Goal: Task Accomplishment & Management: Manage account settings

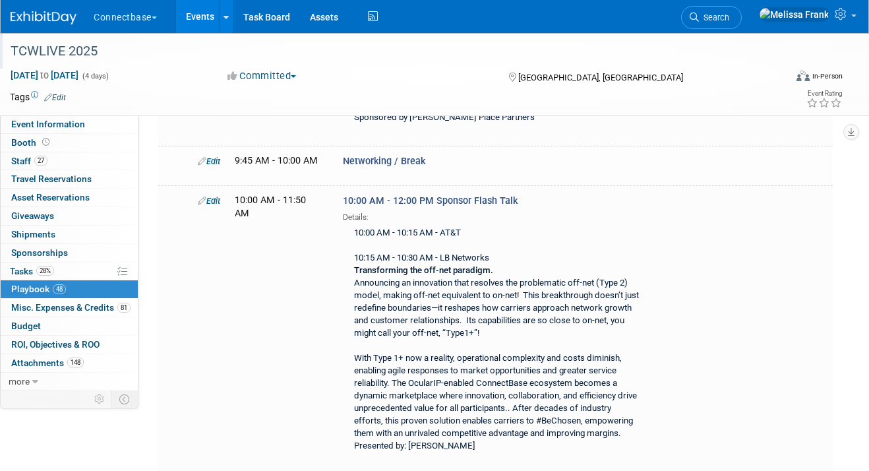
scroll to position [2046, 0]
click at [203, 24] on link "Events" at bounding box center [200, 16] width 48 height 33
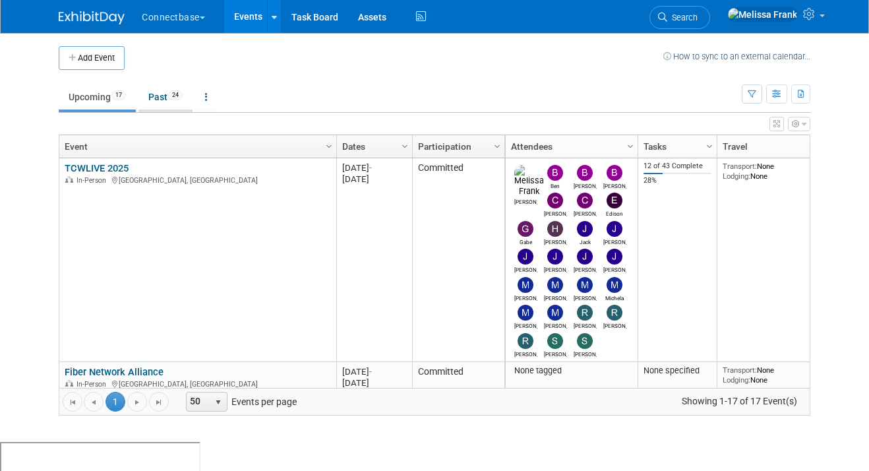
click at [170, 99] on link "Past 24" at bounding box center [165, 96] width 54 height 25
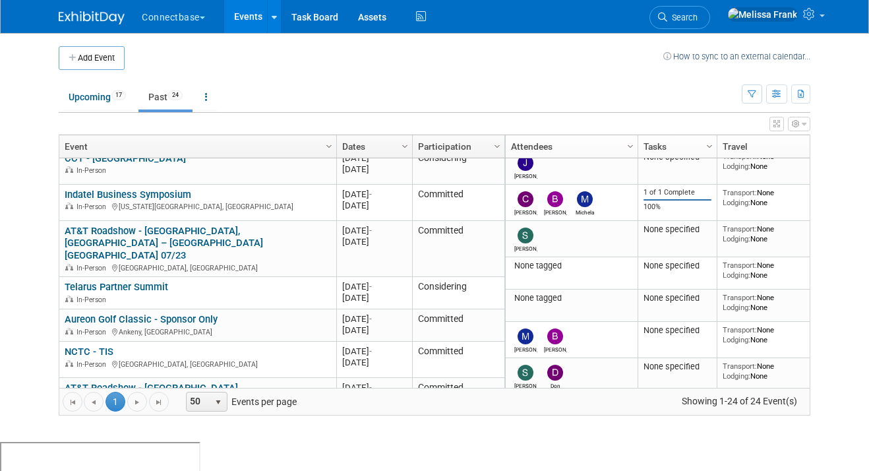
scroll to position [709, 0]
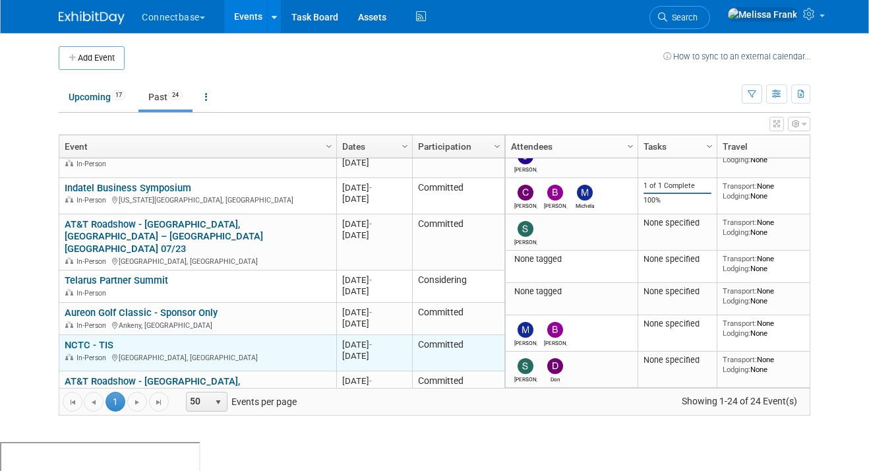
click at [102, 339] on link "NCTC - TIS" at bounding box center [89, 345] width 49 height 12
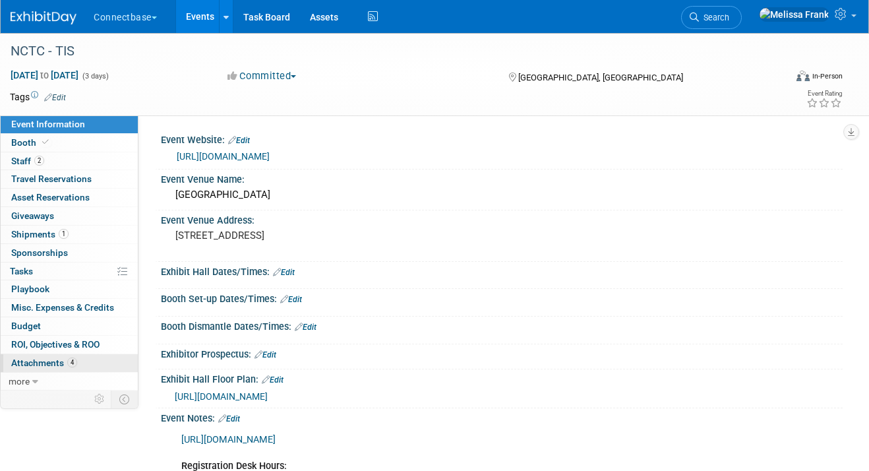
click at [75, 366] on span "Attachments 4" at bounding box center [44, 362] width 66 height 11
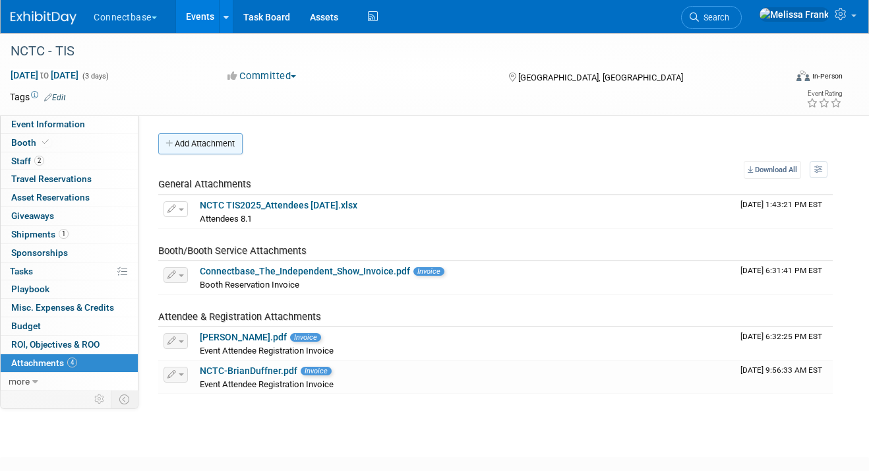
click at [213, 150] on button "Add Attachment" at bounding box center [200, 143] width 84 height 21
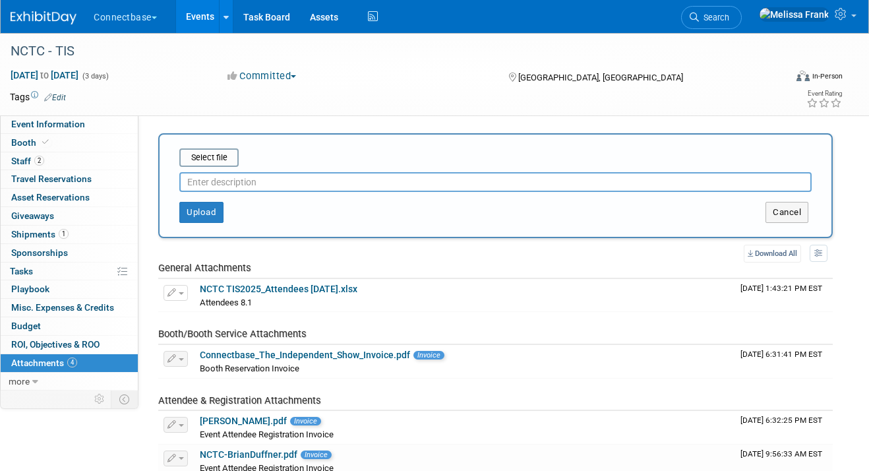
click at [263, 188] on input "text" at bounding box center [495, 182] width 632 height 20
type input "Final Attendee List"
click at [190, 212] on button "Upload" at bounding box center [201, 212] width 44 height 21
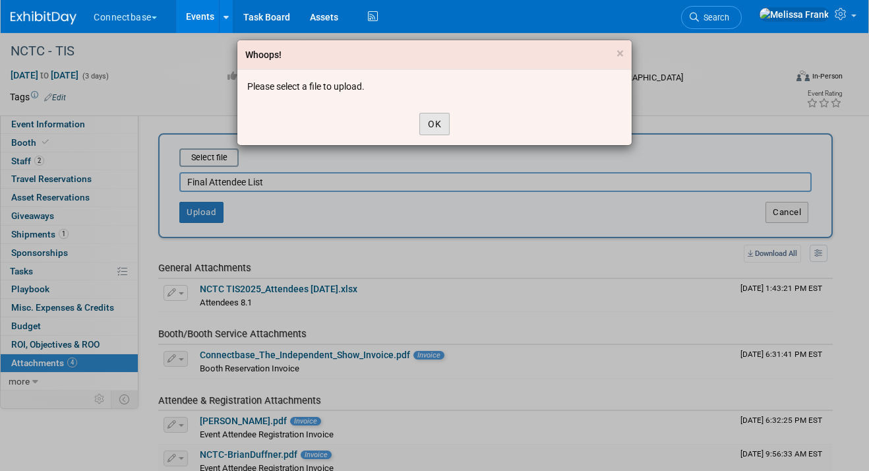
click at [432, 121] on button "OK" at bounding box center [434, 124] width 30 height 22
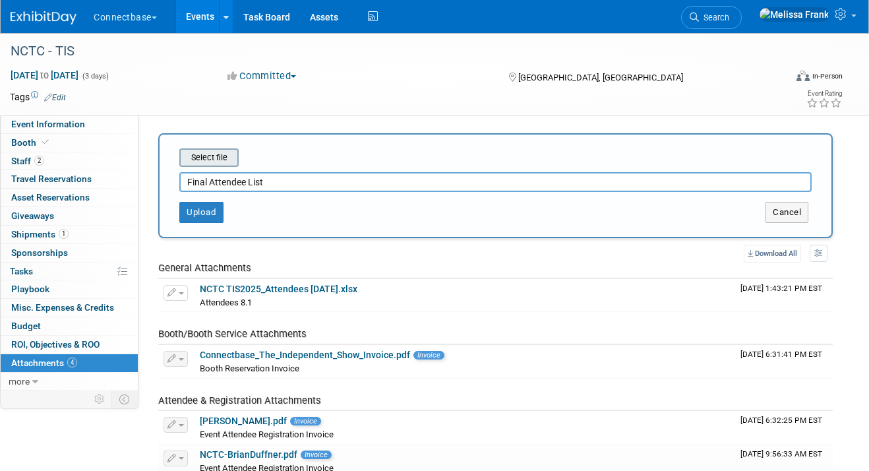
click at [227, 158] on input "file" at bounding box center [158, 158] width 157 height 16
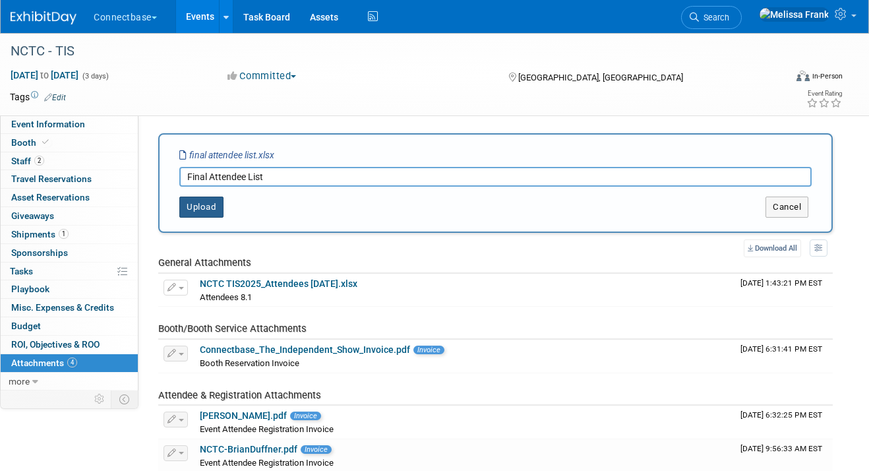
click at [218, 212] on button "Upload" at bounding box center [201, 206] width 44 height 21
